Goal: Task Accomplishment & Management: Manage account settings

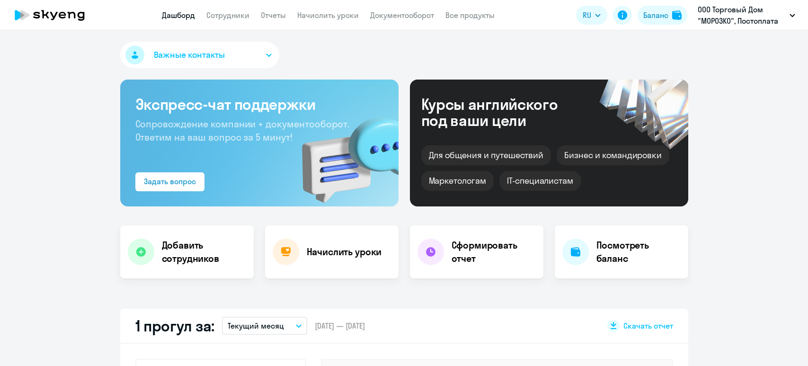
select select "30"
click at [352, 15] on link "Начислить уроки" at bounding box center [328, 14] width 62 height 9
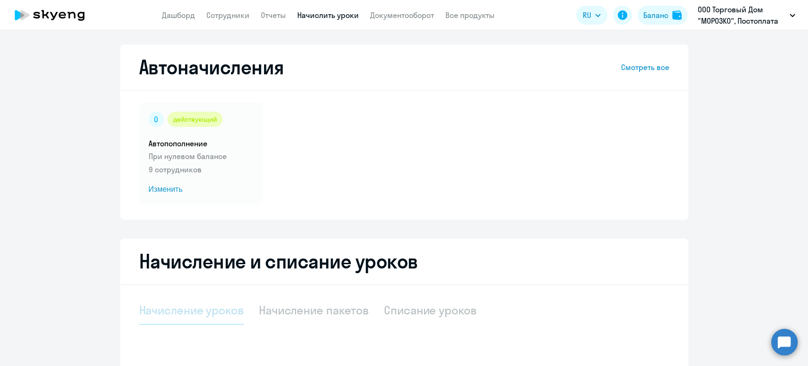
select select "10"
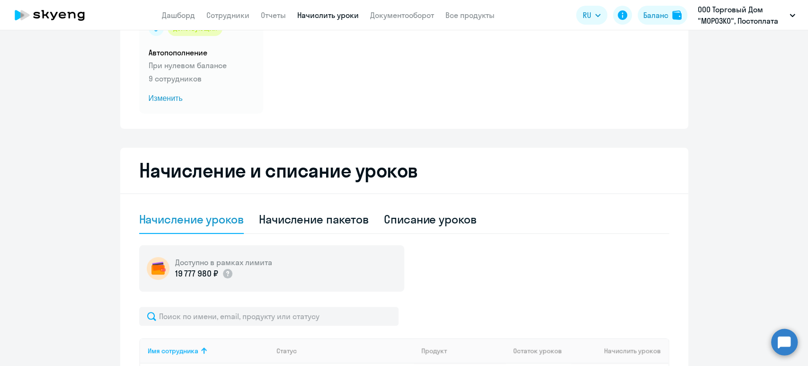
scroll to position [189, 0]
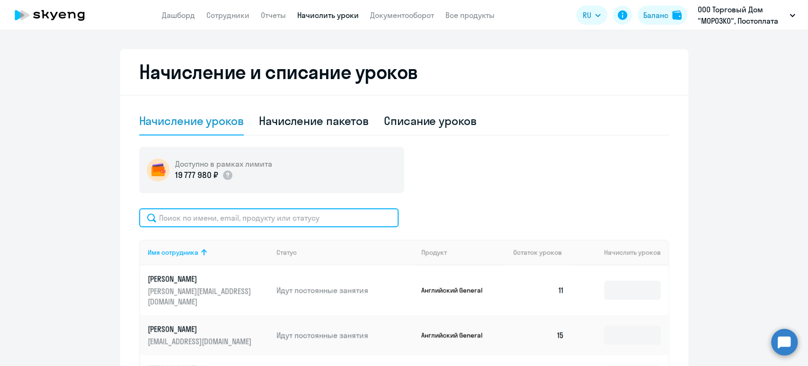
click at [299, 215] on input "text" at bounding box center [268, 217] width 259 height 19
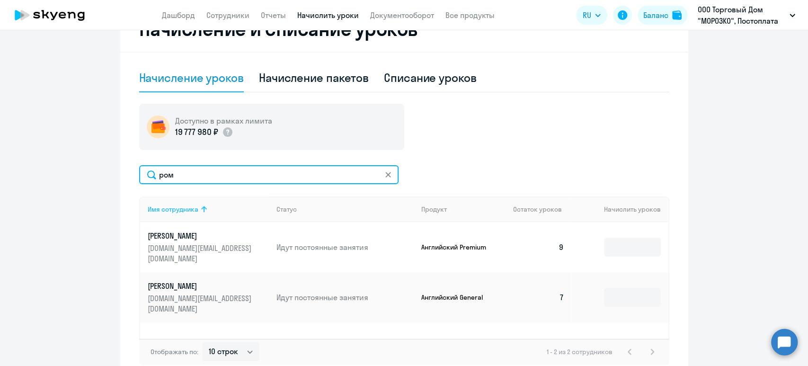
scroll to position [252, 0]
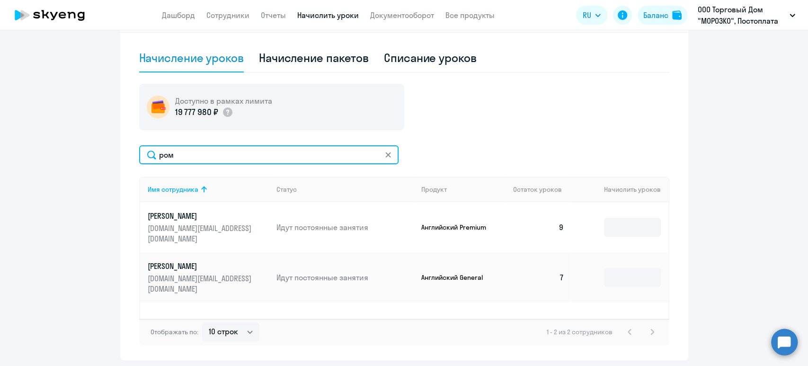
type input "ром"
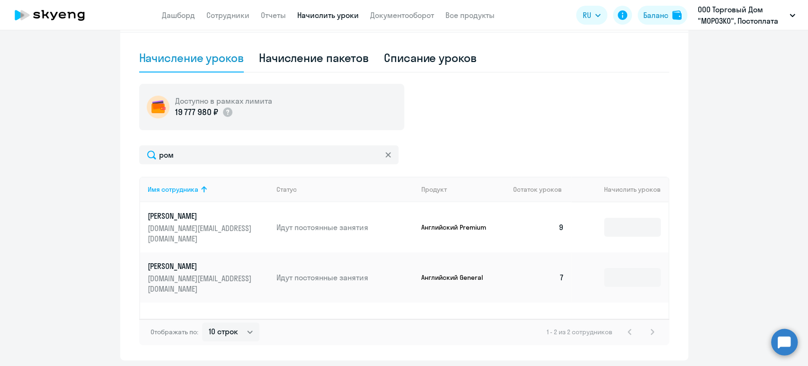
click at [208, 229] on p "olga.xxx@bk.ru" at bounding box center [201, 233] width 106 height 21
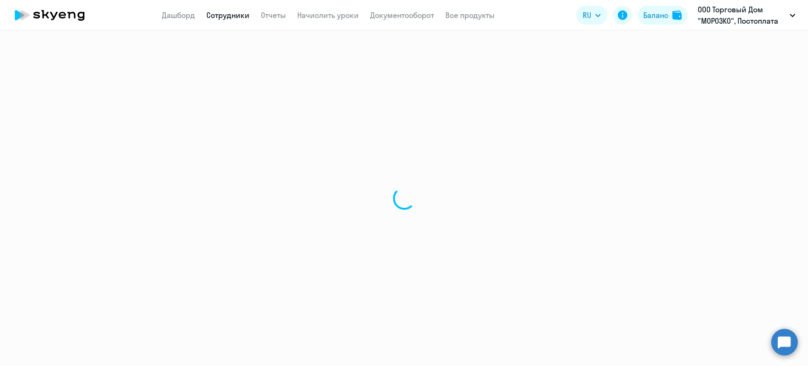
select select "english"
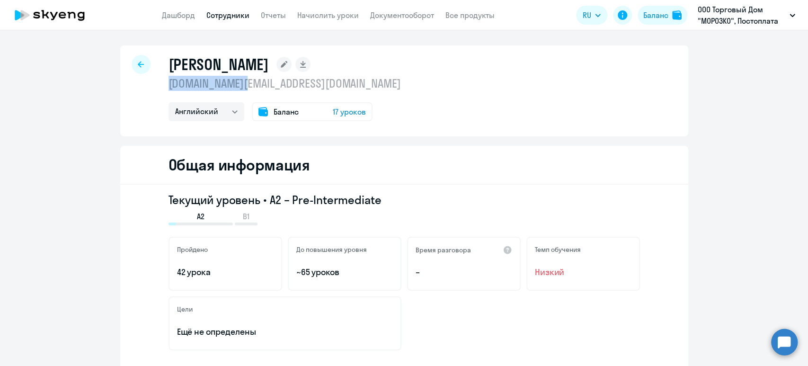
drag, startPoint x: 260, startPoint y: 85, endPoint x: 164, endPoint y: 81, distance: 96.6
click at [169, 81] on p "olga.xxx@bk.ru" at bounding box center [285, 83] width 232 height 15
copy p "olga.xxx@bk.ru"
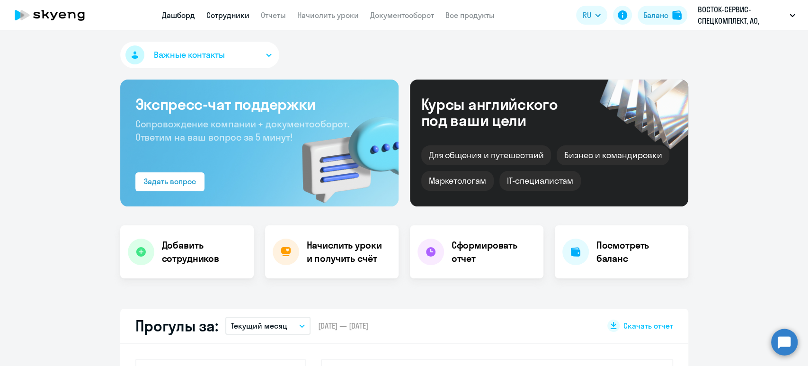
click at [228, 14] on link "Сотрудники" at bounding box center [227, 14] width 43 height 9
select select "30"
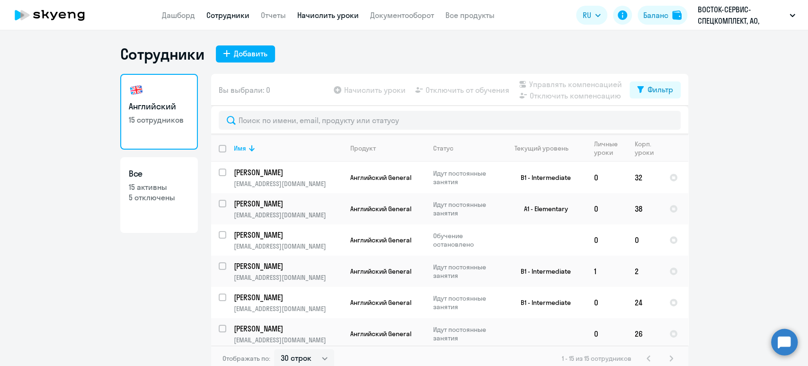
click at [336, 19] on link "Начислить уроки" at bounding box center [328, 14] width 62 height 9
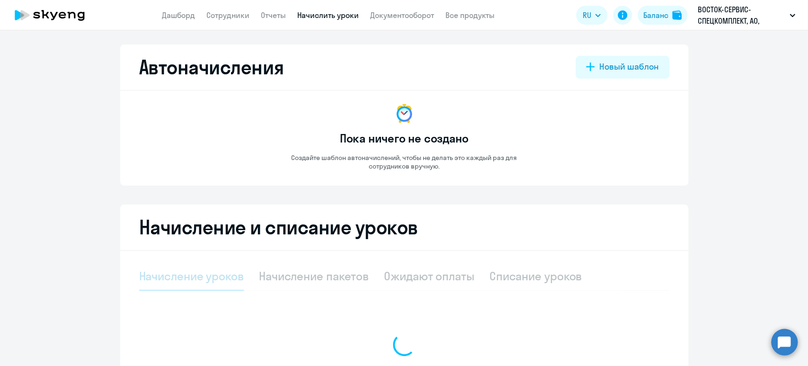
select select "10"
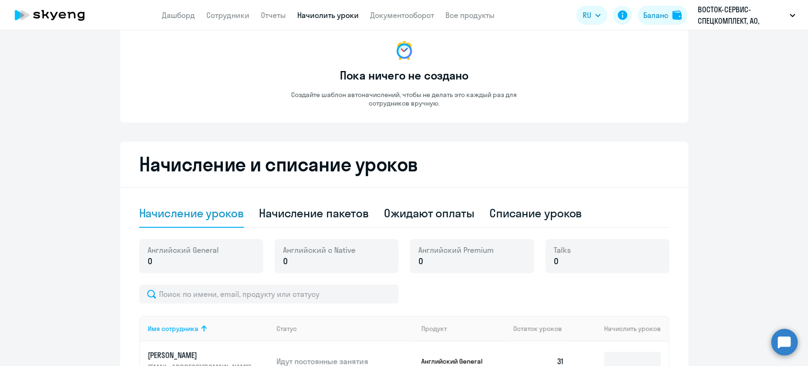
scroll to position [252, 0]
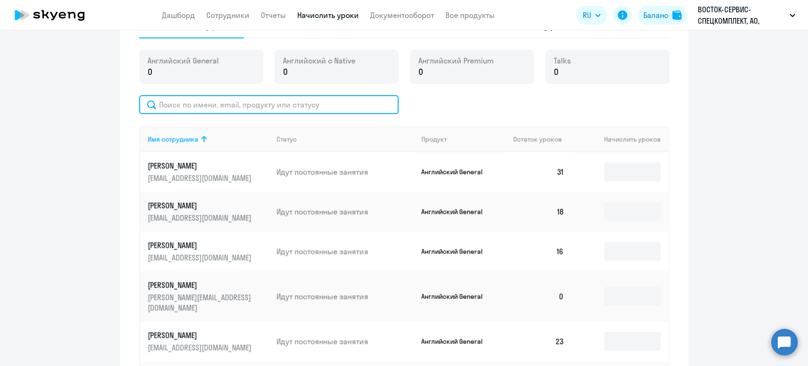
click at [214, 99] on input "text" at bounding box center [268, 104] width 259 height 19
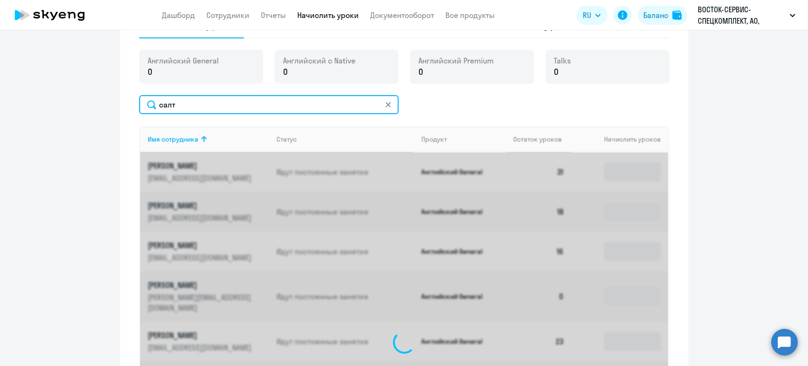
scroll to position [234, 0]
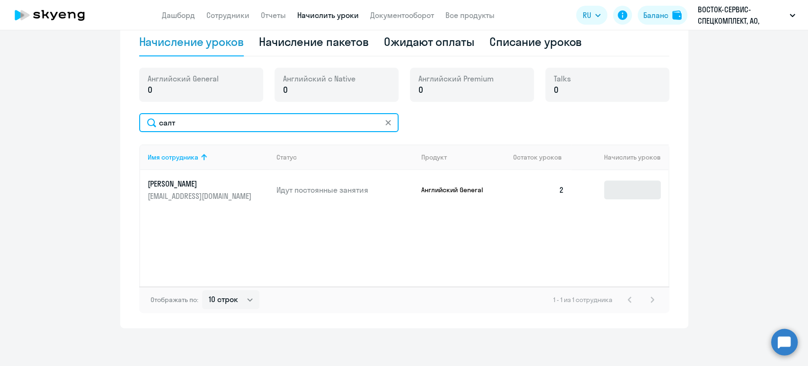
type input "салт"
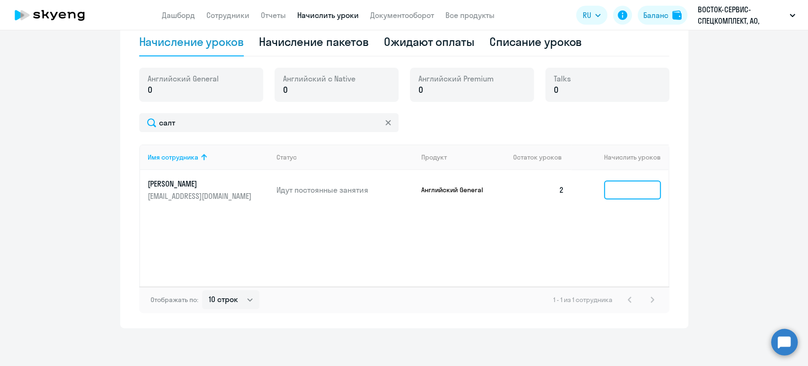
click at [651, 190] on input at bounding box center [632, 189] width 57 height 19
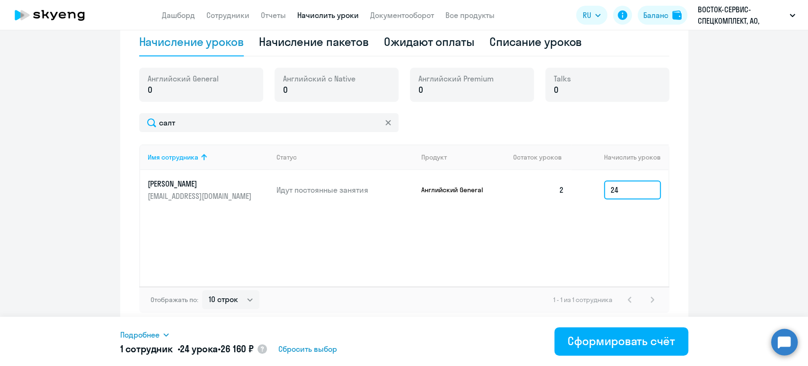
type input "24"
click at [143, 334] on span "Подробнее" at bounding box center [139, 334] width 39 height 11
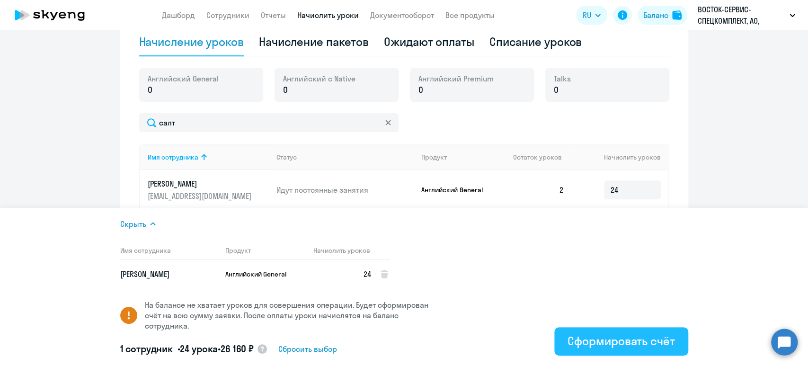
click at [614, 341] on div "Сформировать счёт" at bounding box center [621, 340] width 107 height 15
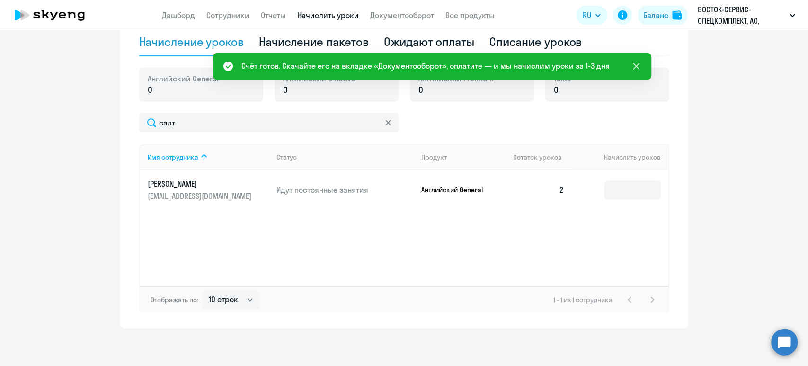
click at [638, 67] on icon at bounding box center [636, 66] width 11 height 11
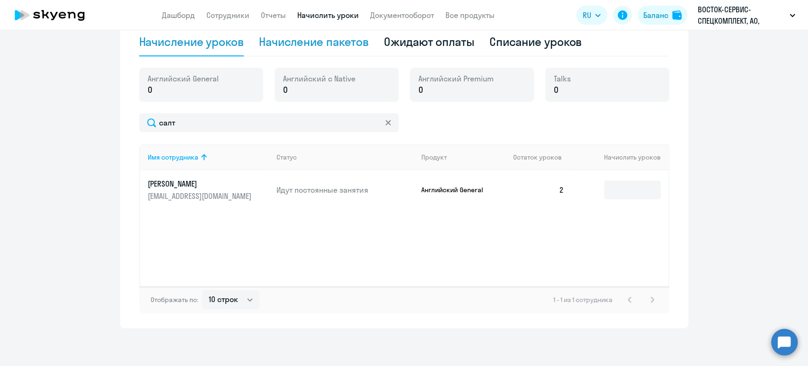
click at [292, 39] on div "Начисление пакетов" at bounding box center [314, 41] width 110 height 15
select select "10"
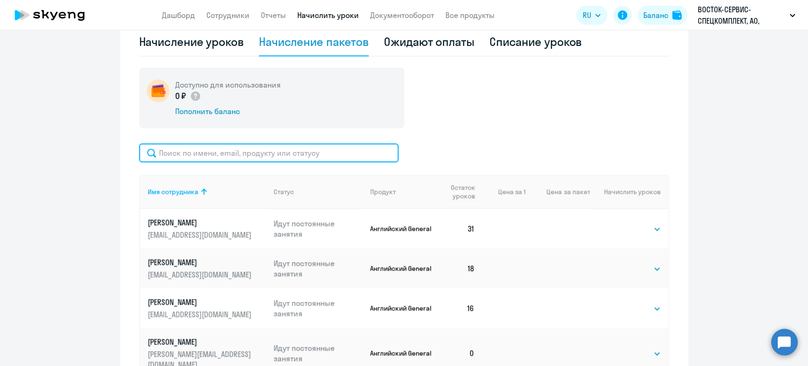
click at [231, 156] on input "text" at bounding box center [268, 152] width 259 height 19
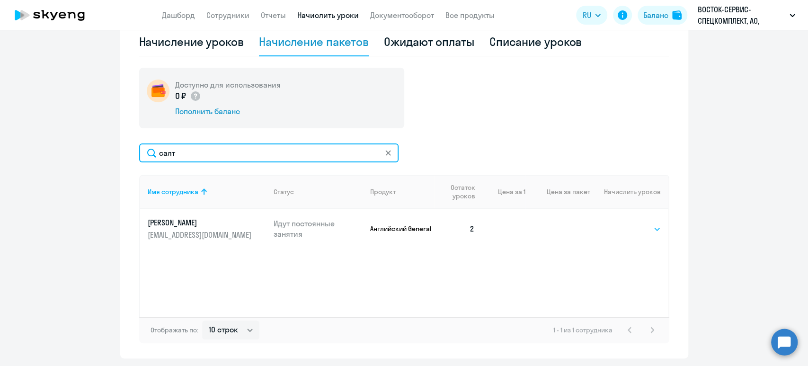
type input "салт"
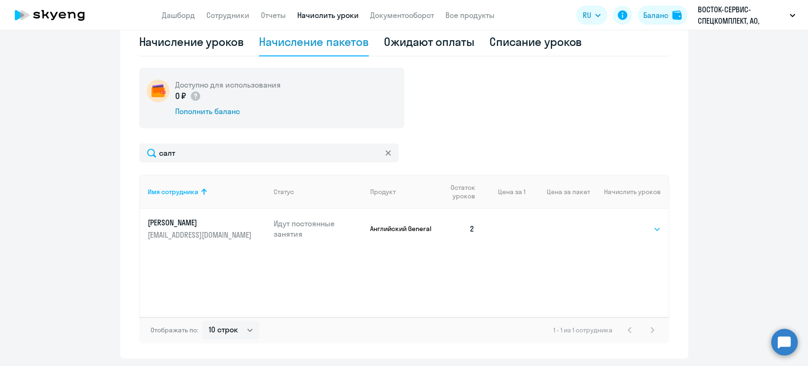
click at [641, 227] on select "Выбрать 4 8 16 32 64 128" at bounding box center [641, 228] width 39 height 11
select select "16"
click at [622, 223] on select "Выбрать 4 8 16 32 64 128" at bounding box center [641, 228] width 39 height 11
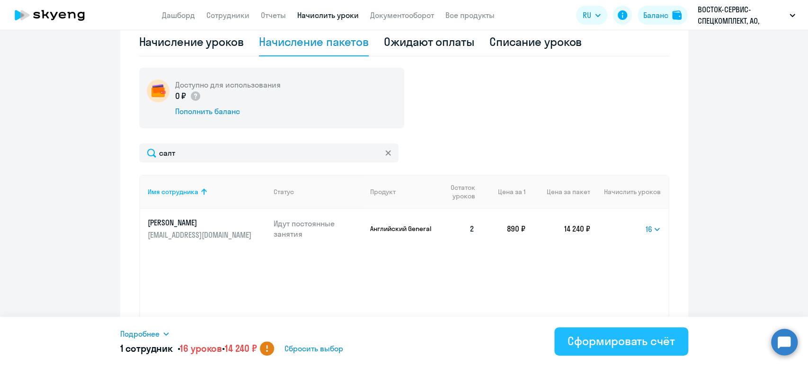
click at [640, 341] on div "Сформировать счёт" at bounding box center [621, 340] width 107 height 15
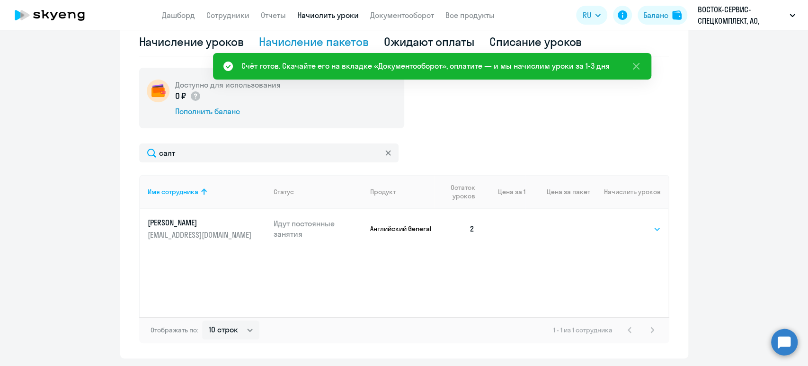
click at [639, 230] on select "Выбрать 4 8 16 32 64 128" at bounding box center [641, 228] width 39 height 11
select select "8"
click at [622, 223] on select "Выбрать 4 8 16 32 64 128" at bounding box center [641, 228] width 39 height 11
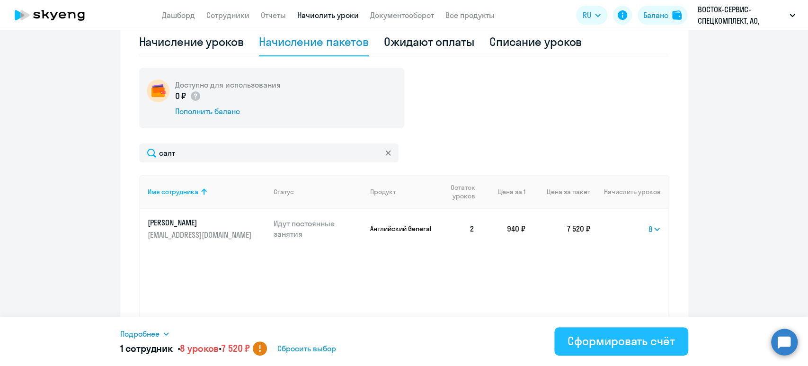
drag, startPoint x: 643, startPoint y: 339, endPoint x: 560, endPoint y: 337, distance: 83.4
click at [560, 337] on button "Сформировать счёт" at bounding box center [620, 341] width 133 height 28
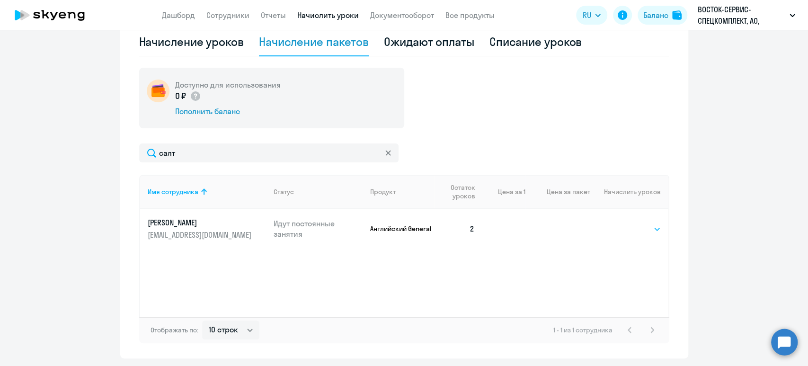
click at [633, 231] on select "Выбрать 4 8 16 32 64 128" at bounding box center [641, 228] width 39 height 11
select select "8"
click at [622, 223] on select "Выбрать 4 8 16 32 64 128" at bounding box center [641, 228] width 39 height 11
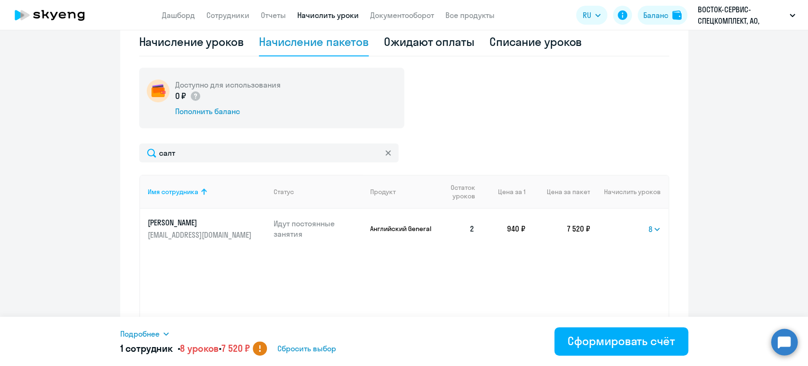
click at [153, 338] on span "Подробнее" at bounding box center [139, 333] width 39 height 11
